Goal: Use online tool/utility: Utilize a website feature to perform a specific function

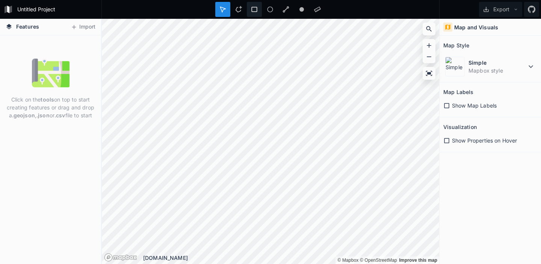
click at [255, 11] on icon at bounding box center [255, 9] width 6 height 5
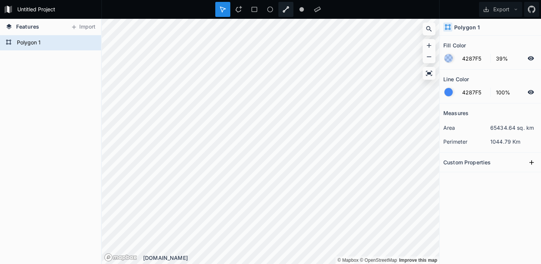
click at [286, 8] on icon at bounding box center [286, 9] width 7 height 7
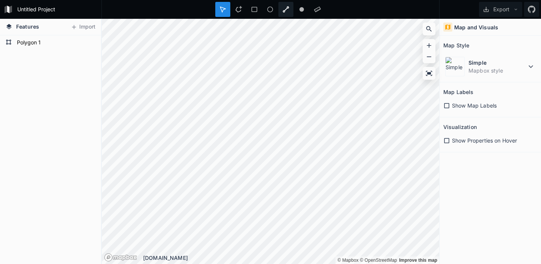
click at [283, 9] on icon at bounding box center [286, 9] width 7 height 7
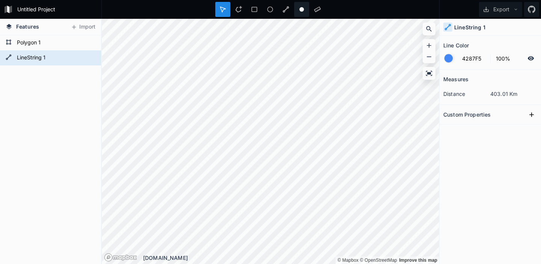
click at [310, 5] on div at bounding box center [317, 9] width 15 height 15
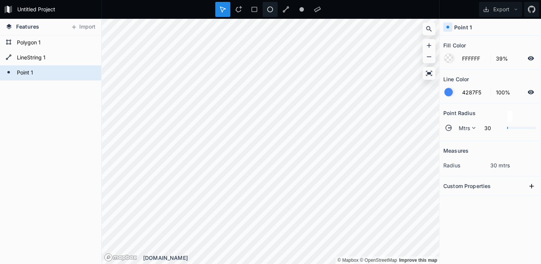
click at [269, 11] on icon at bounding box center [270, 10] width 6 height 6
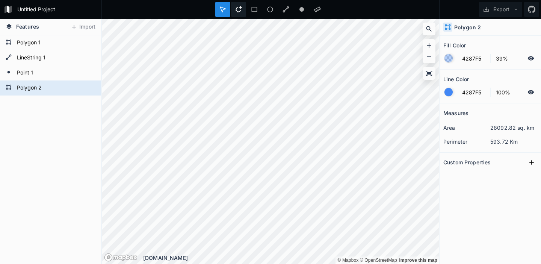
click at [242, 10] on icon at bounding box center [238, 9] width 7 height 7
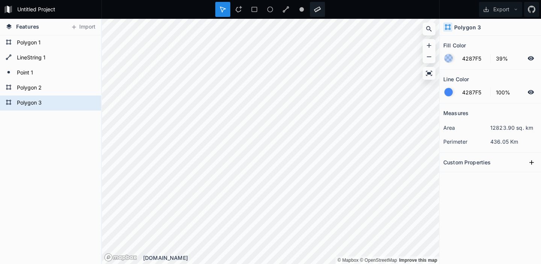
click at [316, 5] on div at bounding box center [317, 9] width 15 height 15
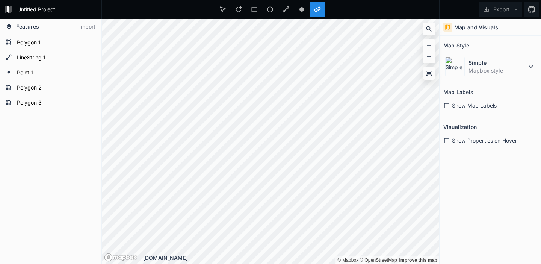
click at [320, 12] on icon at bounding box center [317, 9] width 7 height 7
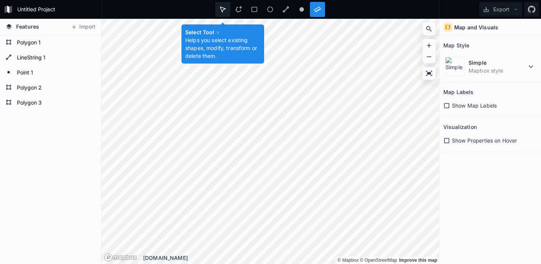
click at [231, 4] on div at bounding box center [238, 9] width 15 height 15
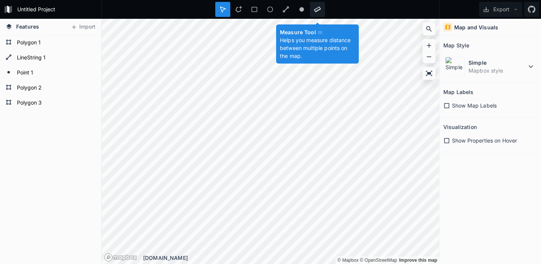
click at [315, 14] on div at bounding box center [317, 9] width 15 height 15
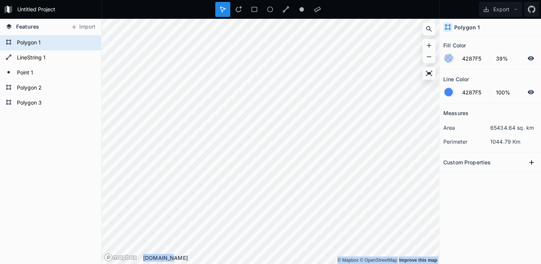
drag, startPoint x: 290, startPoint y: 266, endPoint x: 241, endPoint y: 296, distance: 57.7
click at [241, 263] on html "Untitled Project Export Features Import Polygon 3 Polygon 2 Point 1 LineString …" at bounding box center [270, 132] width 541 height 264
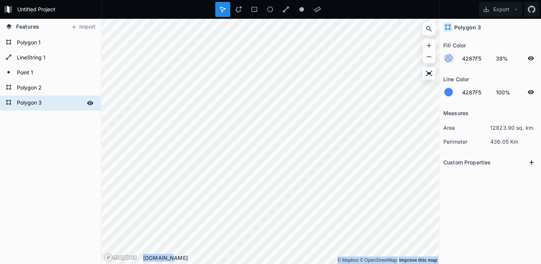
click at [52, 106] on form "Polygon 3" at bounding box center [50, 102] width 70 height 11
click at [48, 119] on div "Polygon 3 Polygon 2 Point 1 LineString 1 Polygon 1" at bounding box center [50, 149] width 101 height 228
click at [51, 108] on form "Polygon 3" at bounding box center [50, 102] width 70 height 11
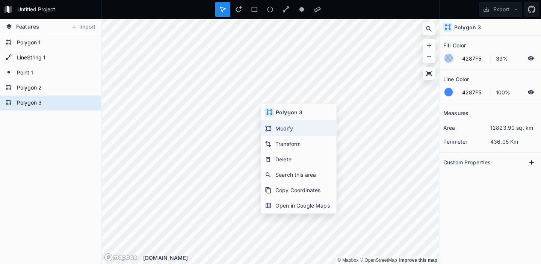
click at [292, 136] on div "Modify" at bounding box center [298, 143] width 75 height 15
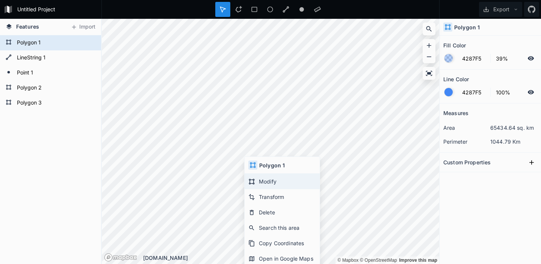
click at [267, 189] on div "Modify" at bounding box center [282, 196] width 75 height 15
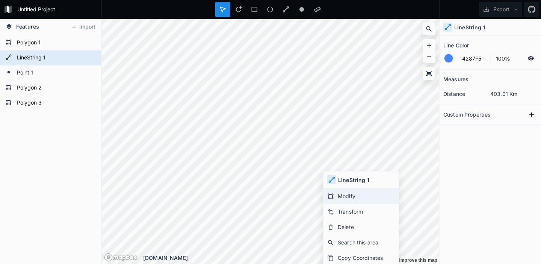
click at [343, 204] on div "Modify" at bounding box center [360, 211] width 75 height 15
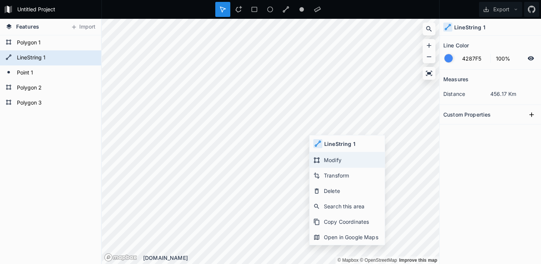
click at [328, 168] on div "Modify" at bounding box center [347, 175] width 75 height 15
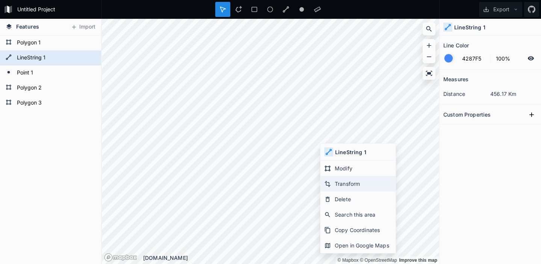
click at [342, 191] on div "Transform" at bounding box center [357, 198] width 75 height 15
